Goal: Task Accomplishment & Management: Complete application form

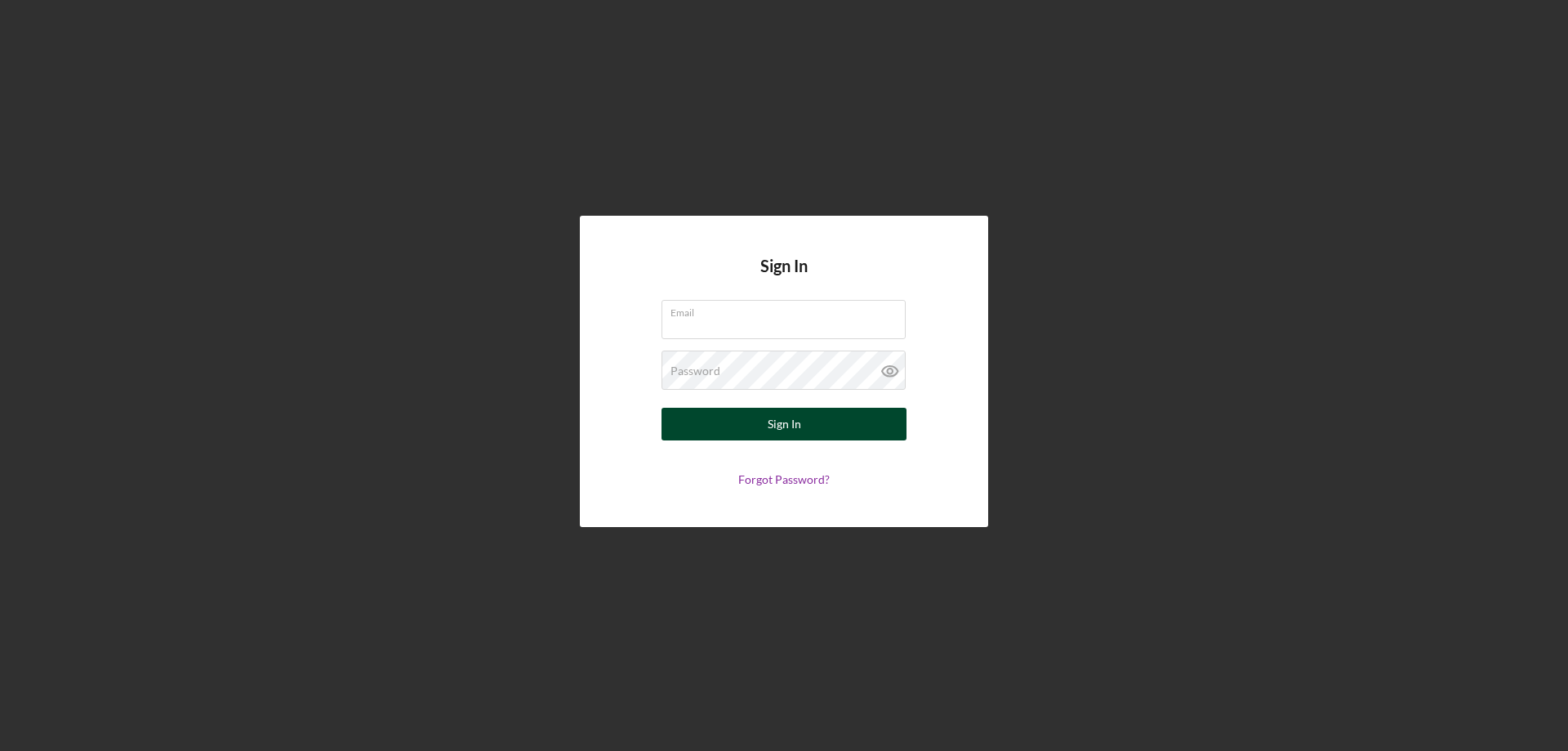
type input "[EMAIL_ADDRESS][DOMAIN_NAME]"
click at [745, 418] on button "Sign In" at bounding box center [784, 424] width 245 height 33
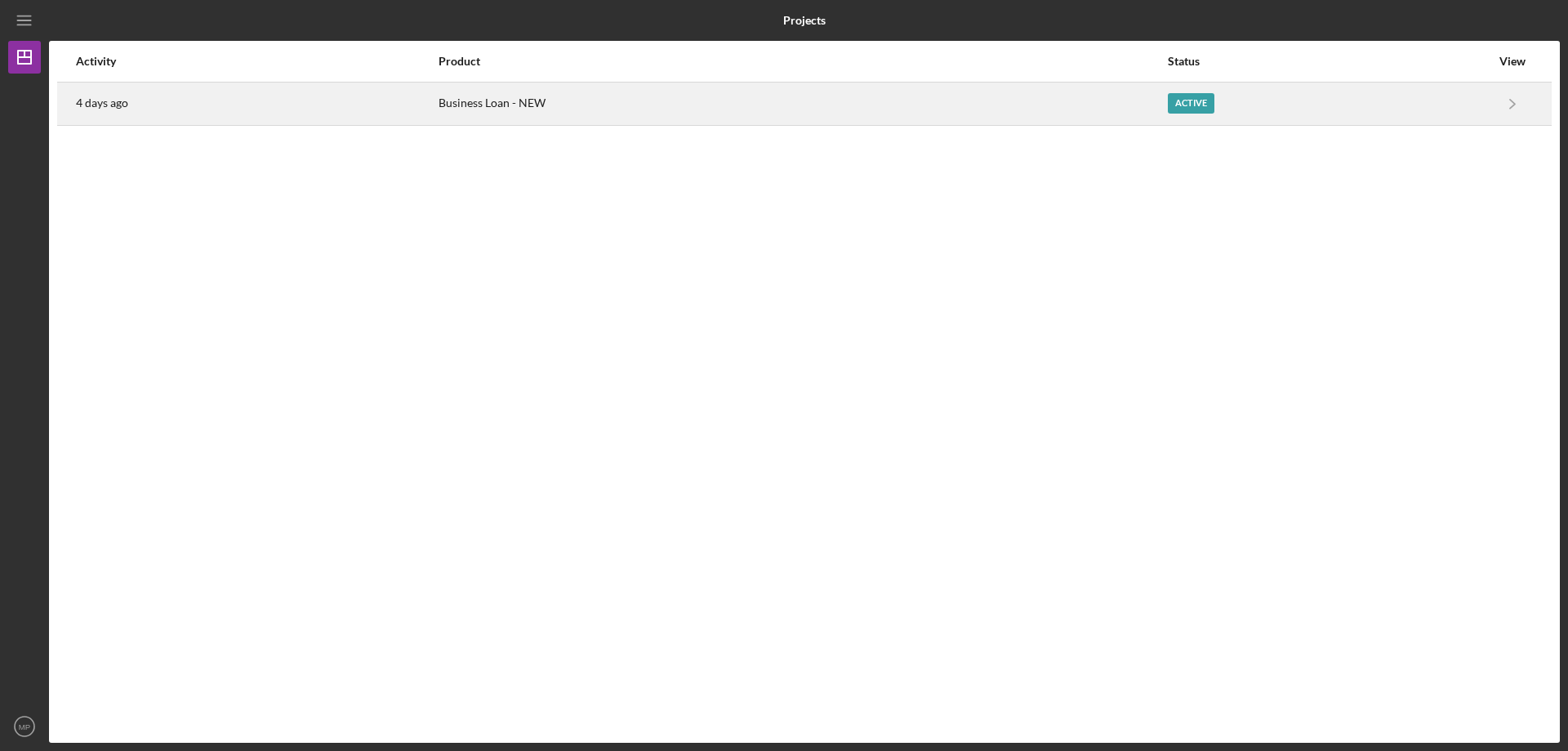
click at [938, 109] on div "Business Loan - NEW" at bounding box center [802, 104] width 729 height 41
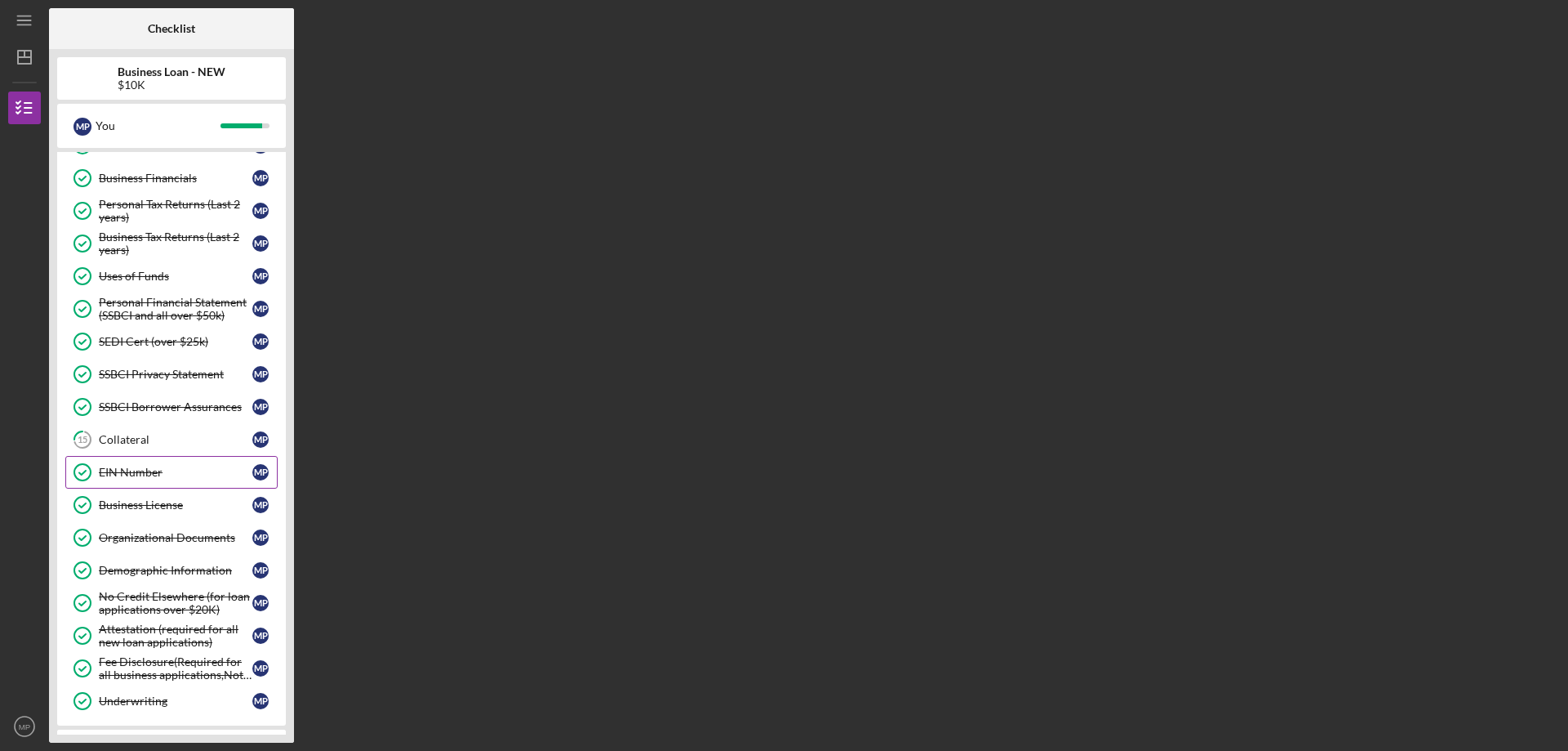
scroll to position [163, 0]
click at [132, 441] on div "Collateral" at bounding box center [176, 438] width 154 height 13
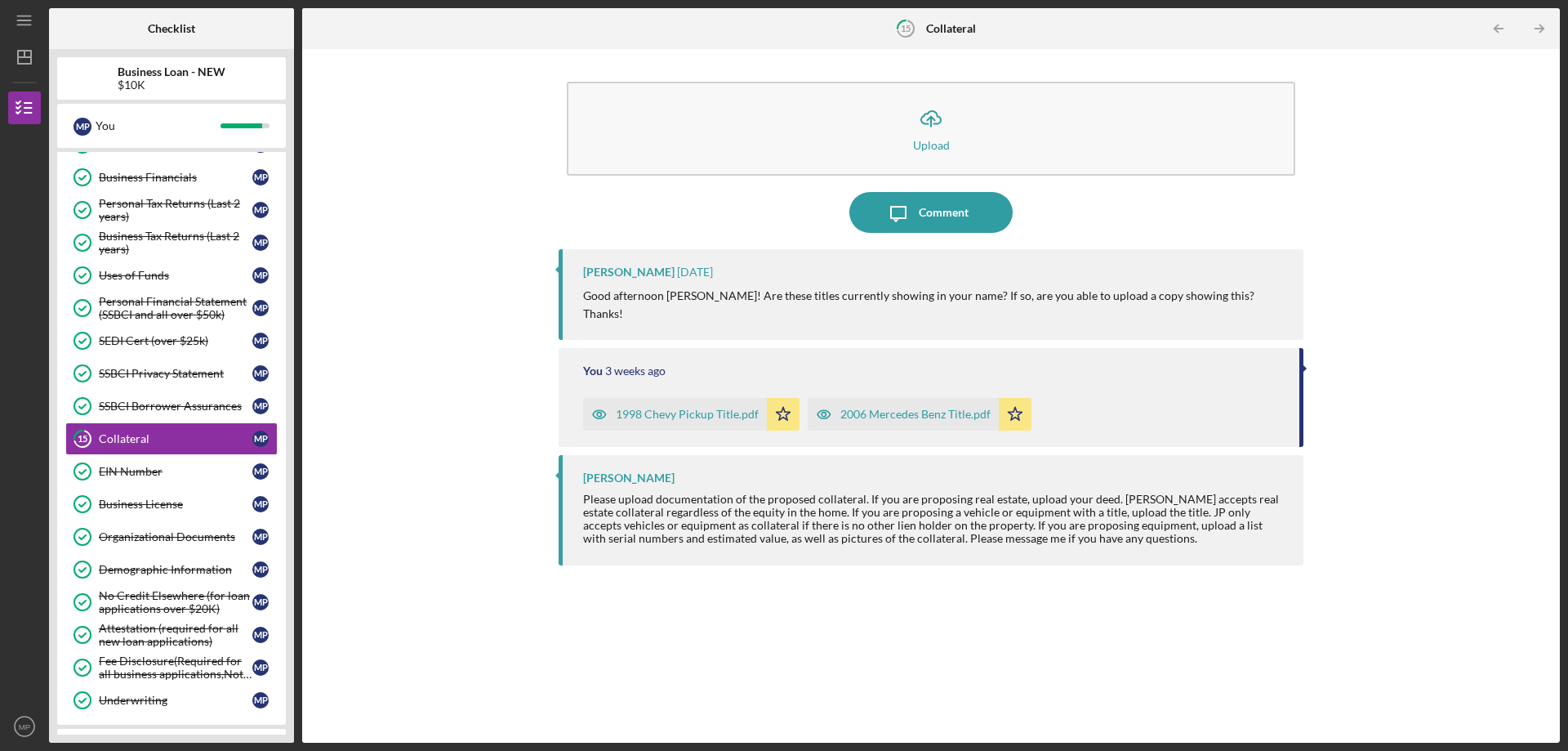
click at [876, 408] on div "2006 Mercedes Benz Title.pdf" at bounding box center [915, 413] width 150 height 13
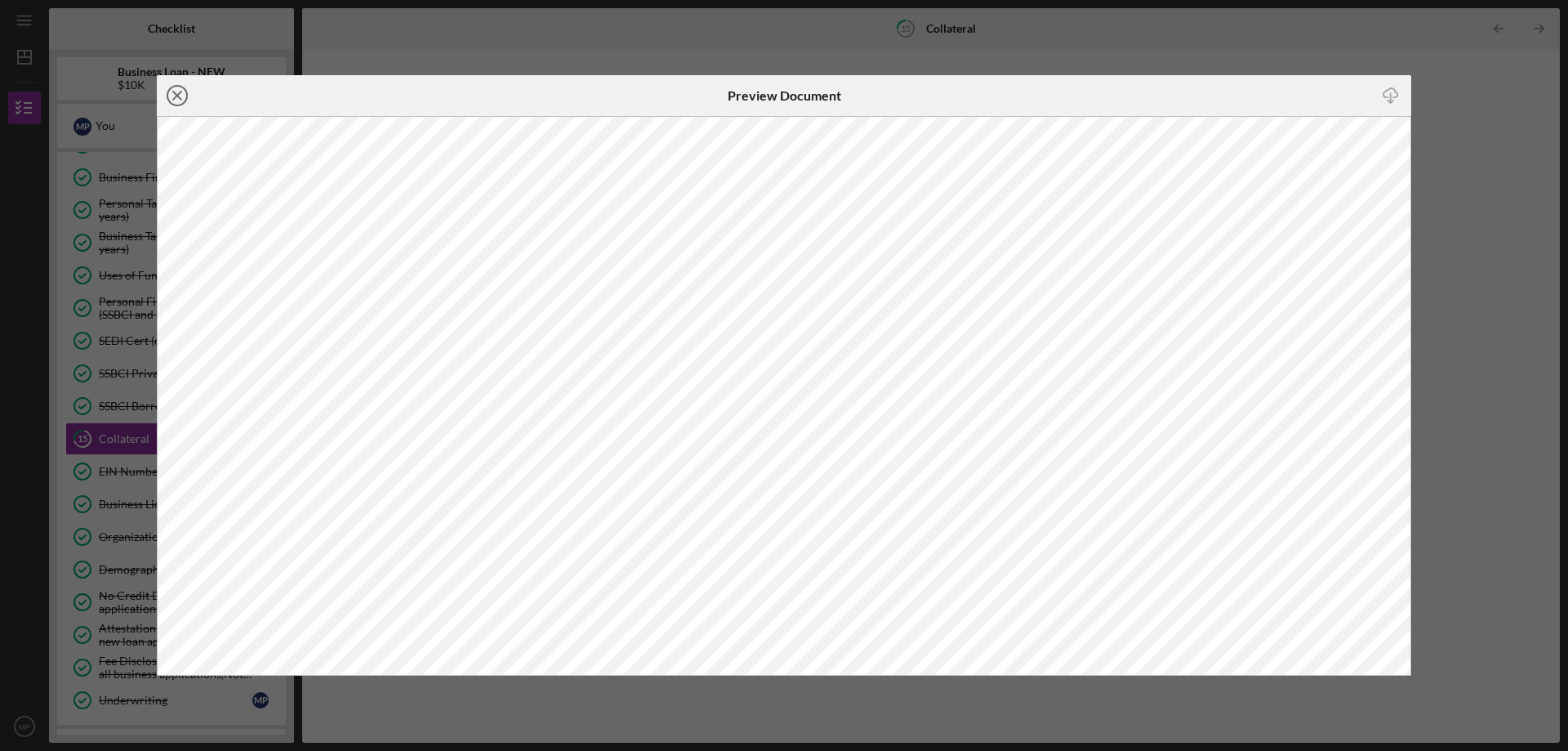
click at [182, 91] on icon "Icon/Close" at bounding box center [177, 95] width 41 height 41
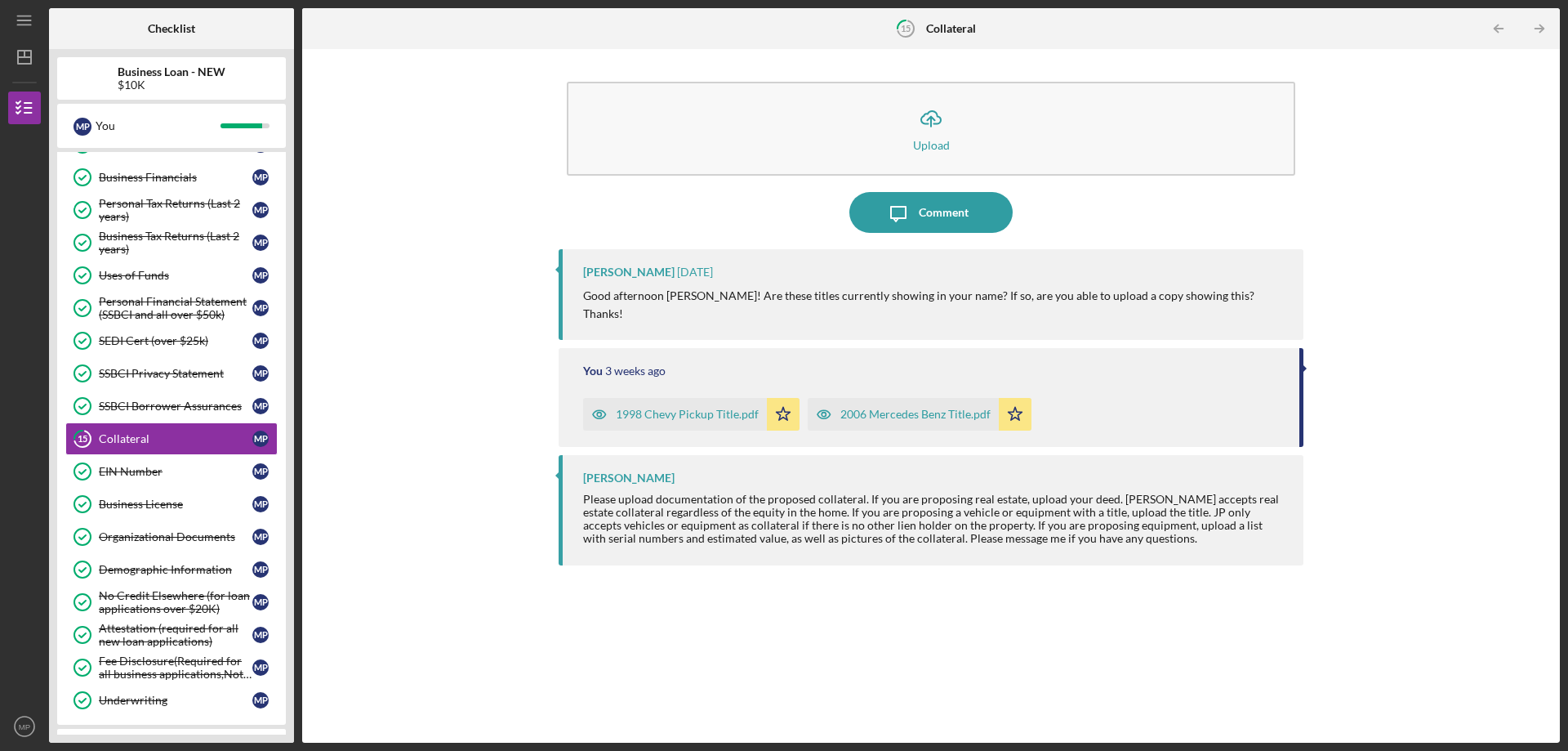
click at [695, 408] on div "1998 Chevy Pickup Title.pdf" at bounding box center [687, 413] width 143 height 13
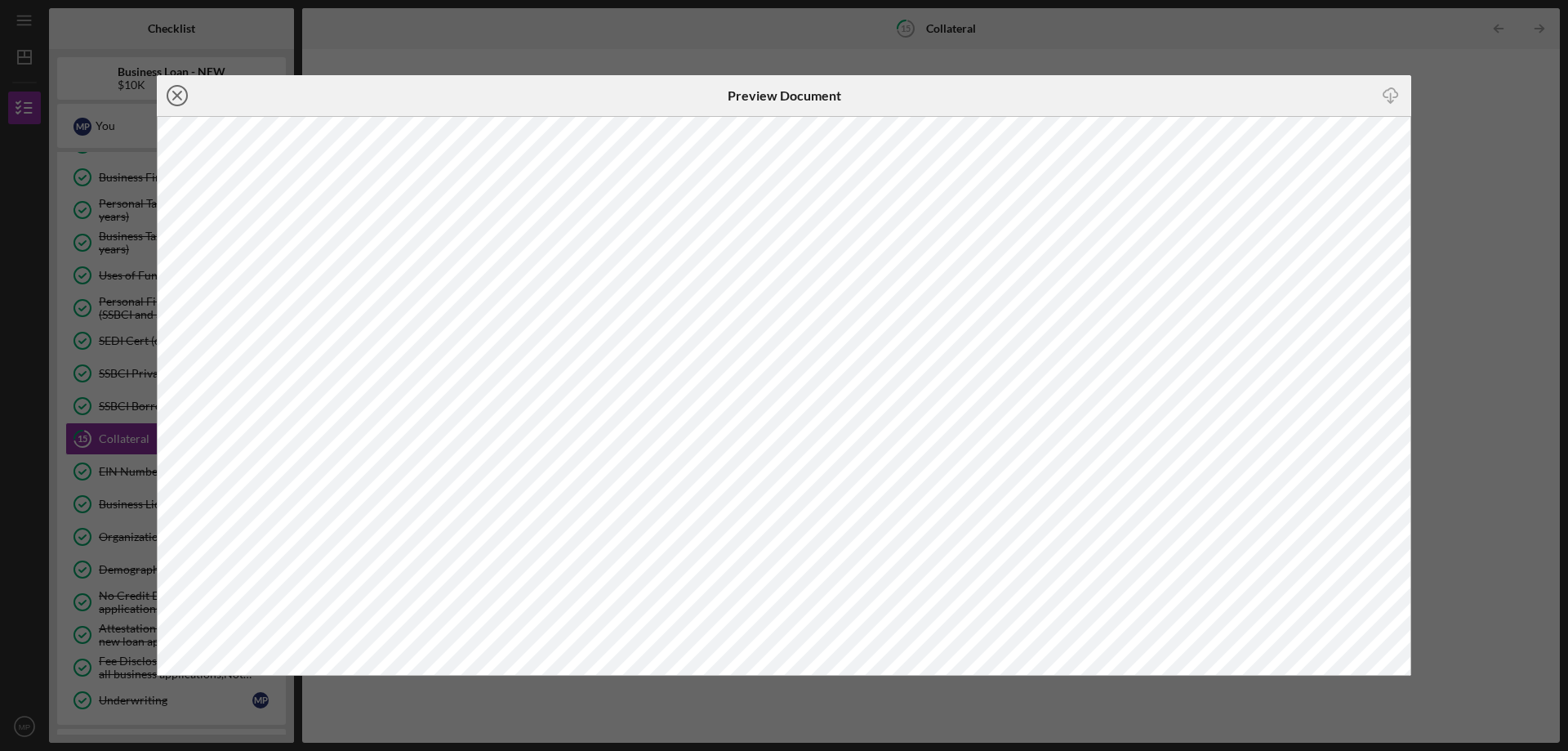
click at [178, 89] on icon "Icon/Close" at bounding box center [177, 95] width 41 height 41
